Goal: Task Accomplishment & Management: Manage account settings

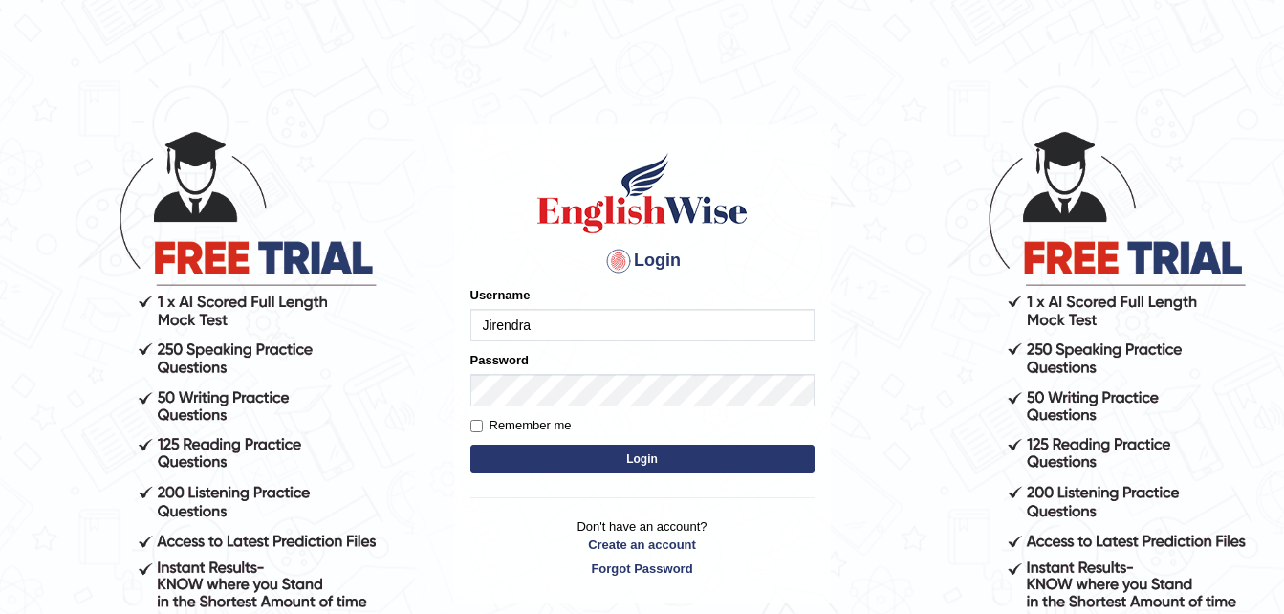
type input "Jirendra"
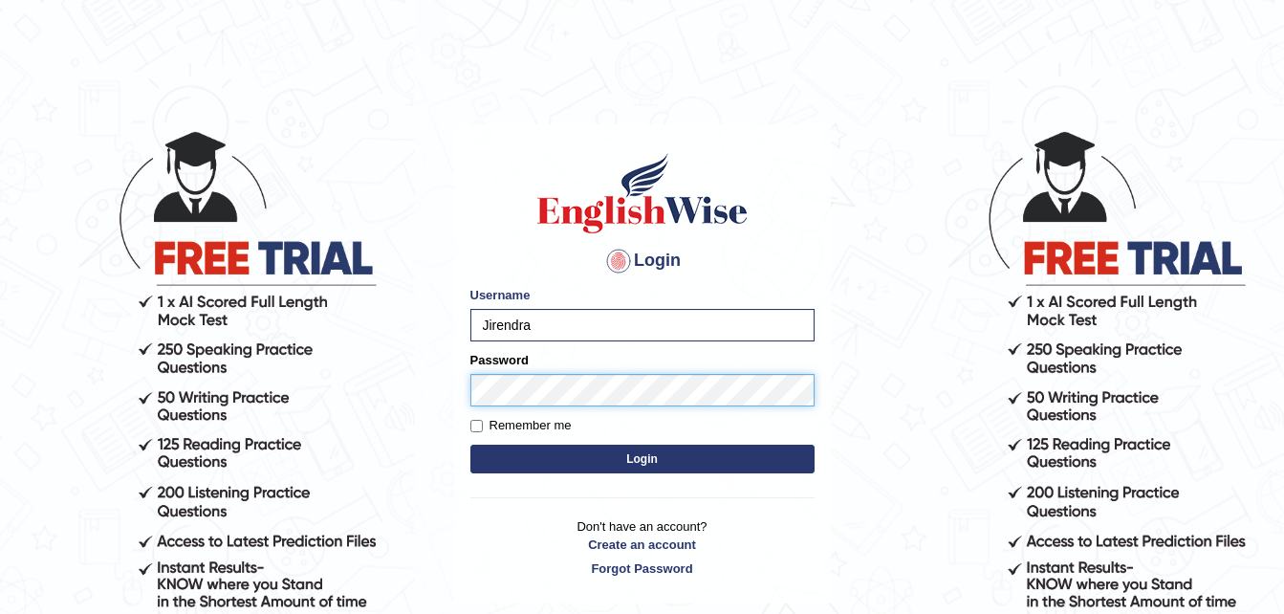
click at [470, 445] on button "Login" at bounding box center [642, 459] width 344 height 29
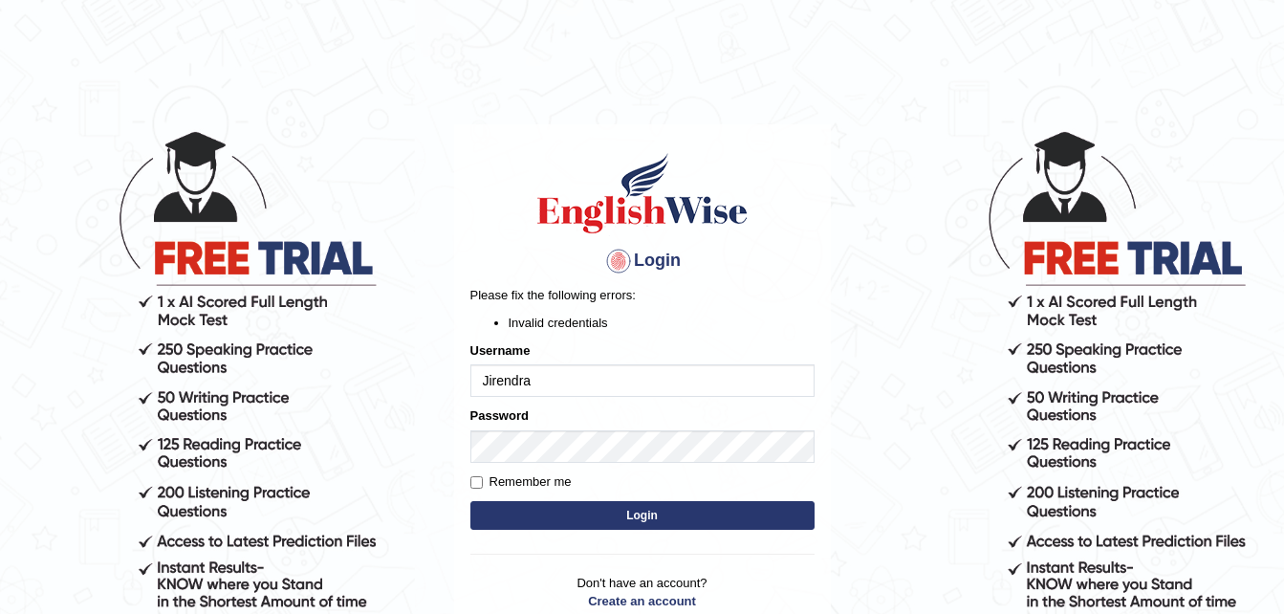
click at [619, 513] on button "Login" at bounding box center [642, 515] width 344 height 29
drag, startPoint x: 0, startPoint y: 0, endPoint x: 619, endPoint y: 513, distance: 804.5
click at [619, 513] on button "Login" at bounding box center [642, 515] width 344 height 29
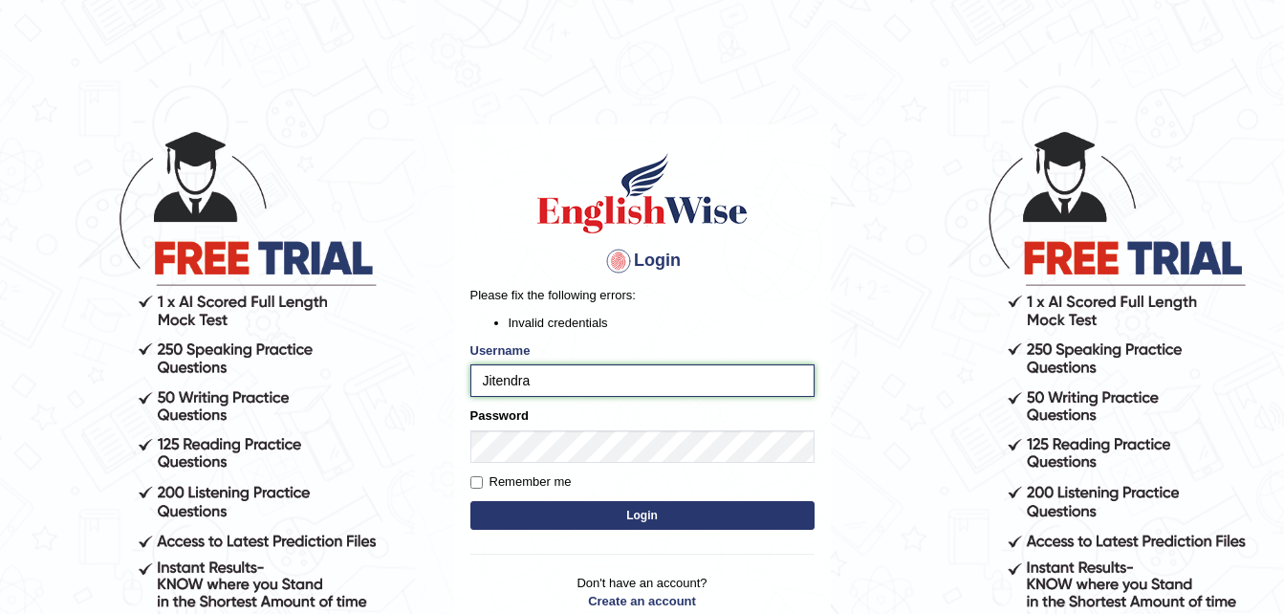
type input "Jitendra"
click at [670, 523] on button "Login" at bounding box center [642, 515] width 344 height 29
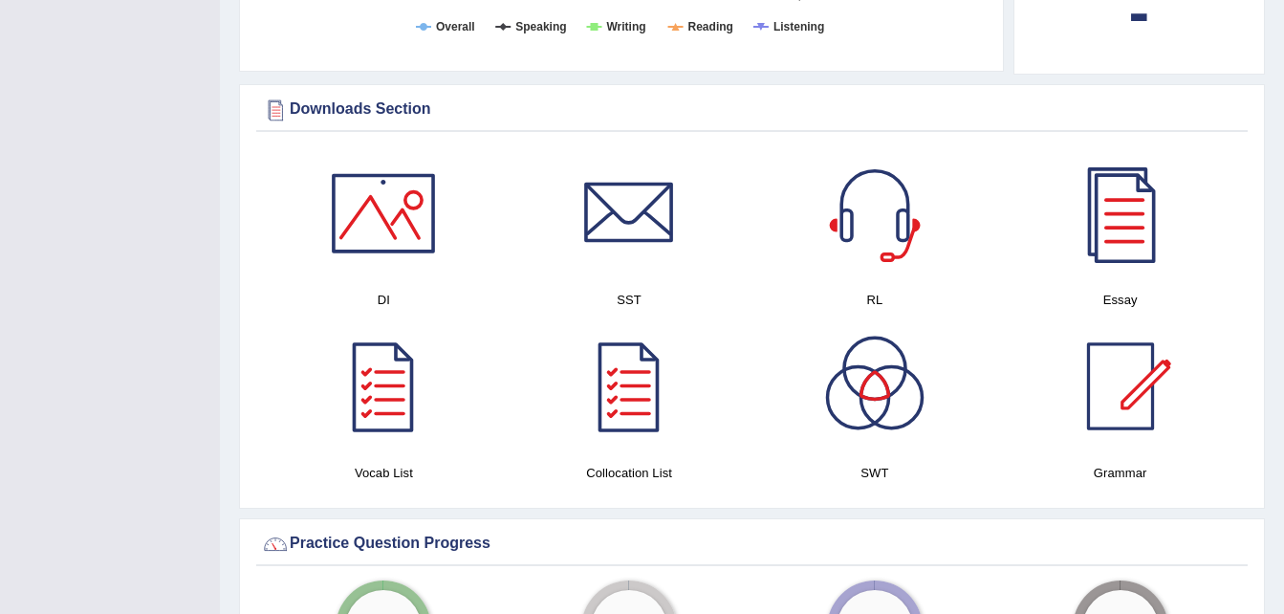
scroll to position [1001, 0]
click at [391, 226] on div at bounding box center [383, 214] width 134 height 134
click at [636, 216] on div at bounding box center [629, 214] width 134 height 134
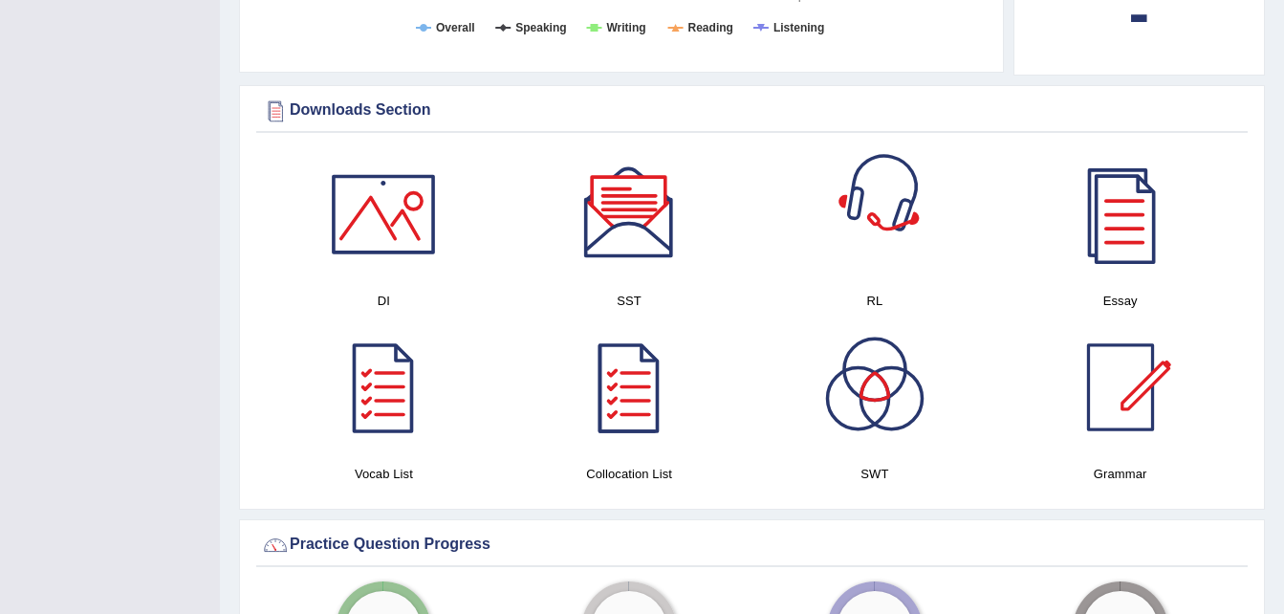
click at [892, 208] on div at bounding box center [875, 214] width 134 height 134
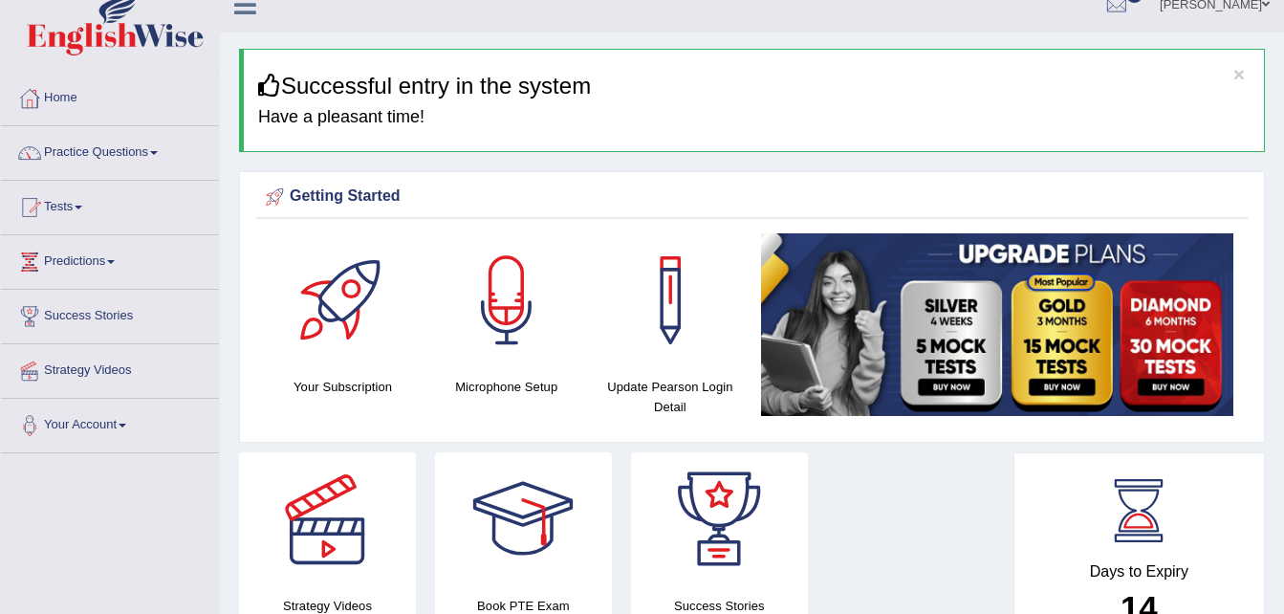
scroll to position [0, 0]
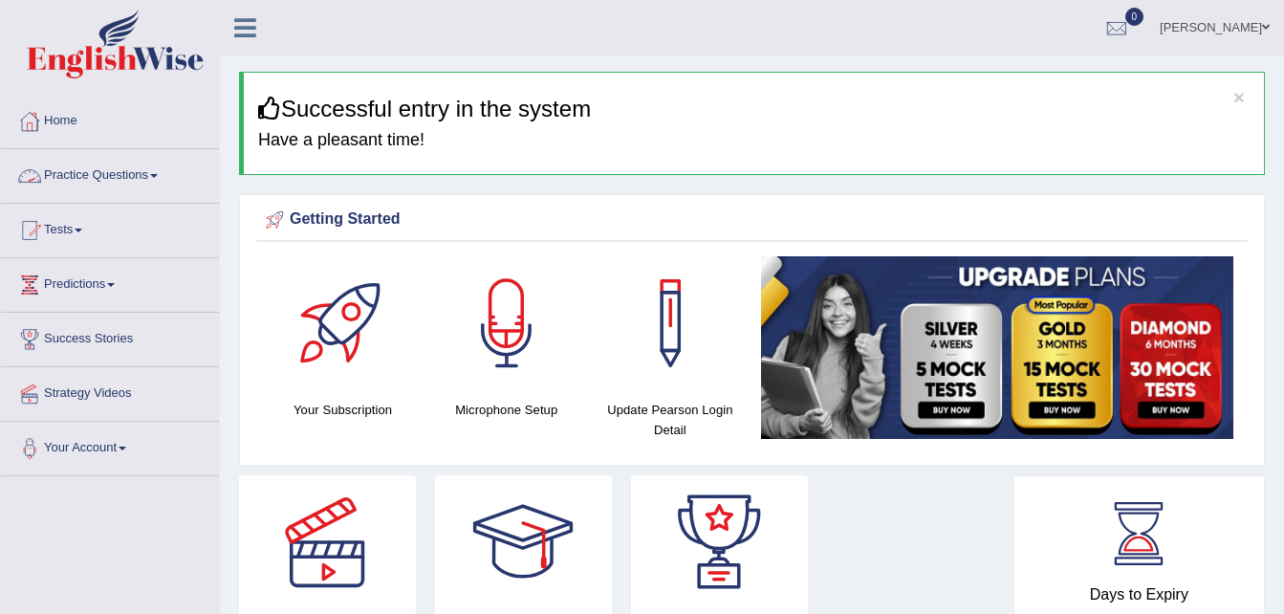
click at [94, 172] on link "Practice Questions" at bounding box center [110, 173] width 218 height 48
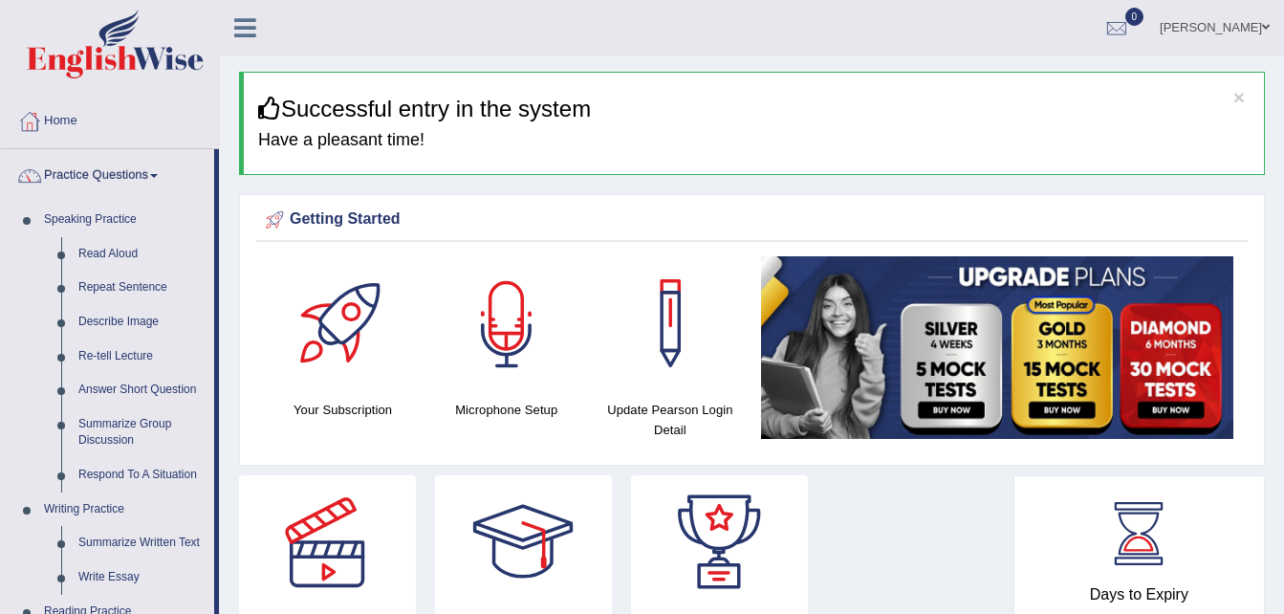
click at [451, 260] on div at bounding box center [507, 323] width 134 height 134
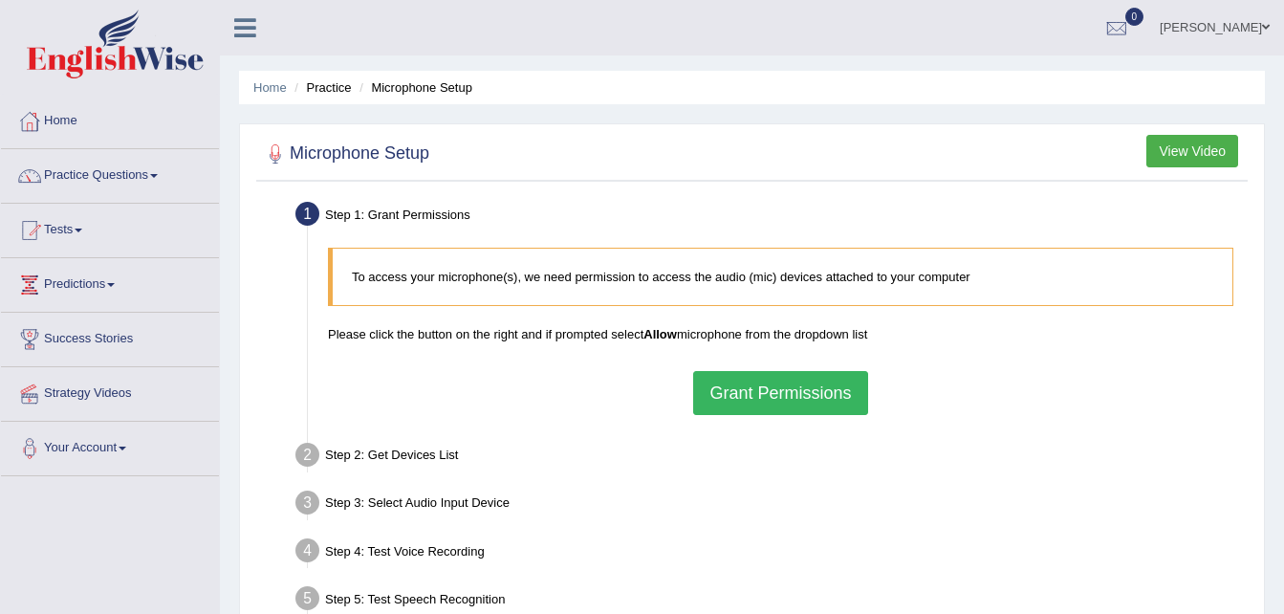
click at [247, 28] on icon at bounding box center [245, 27] width 22 height 25
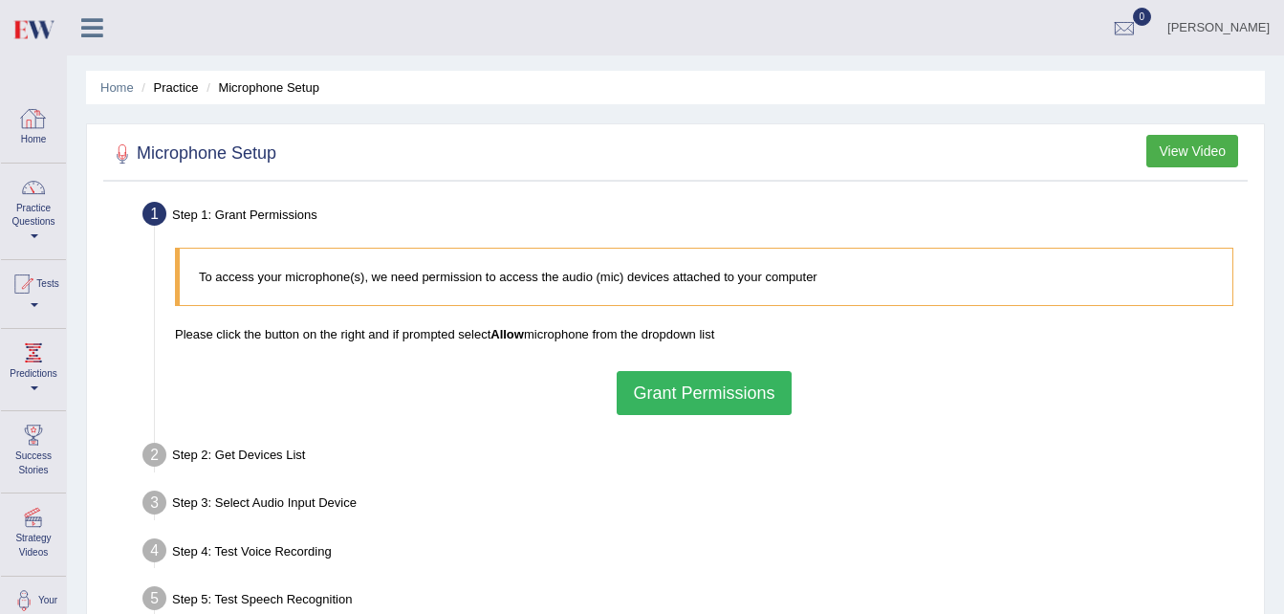
click at [33, 129] on div at bounding box center [33, 118] width 29 height 29
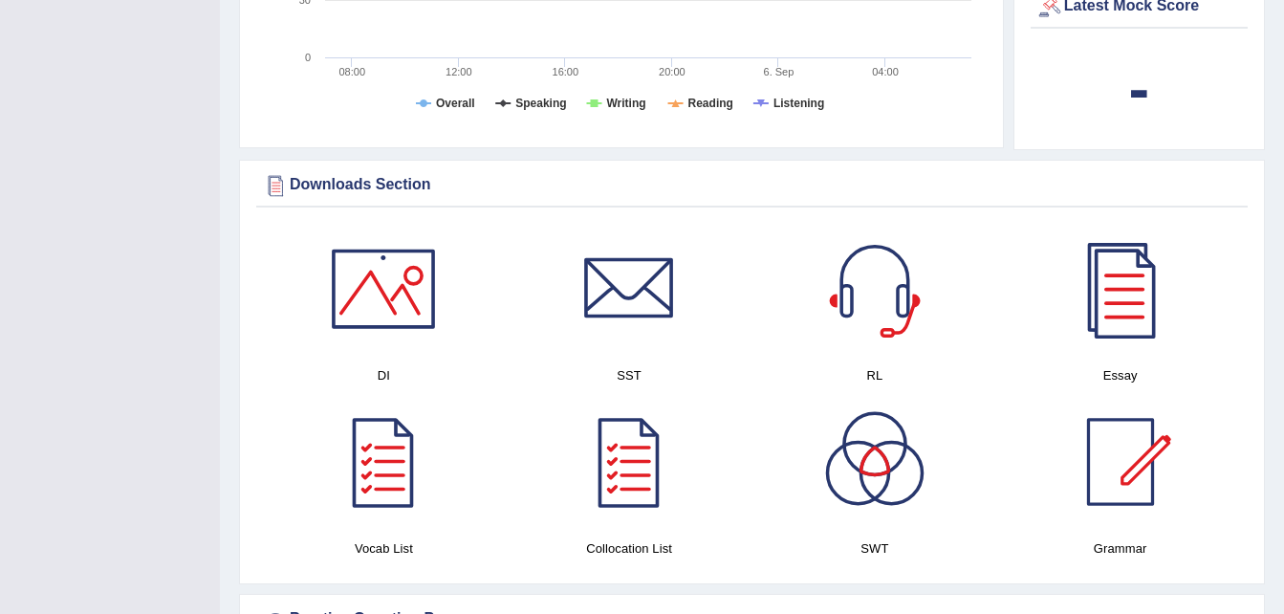
scroll to position [804, 0]
click at [1120, 310] on div at bounding box center [1120, 288] width 134 height 134
